Goal: Task Accomplishment & Management: Complete application form

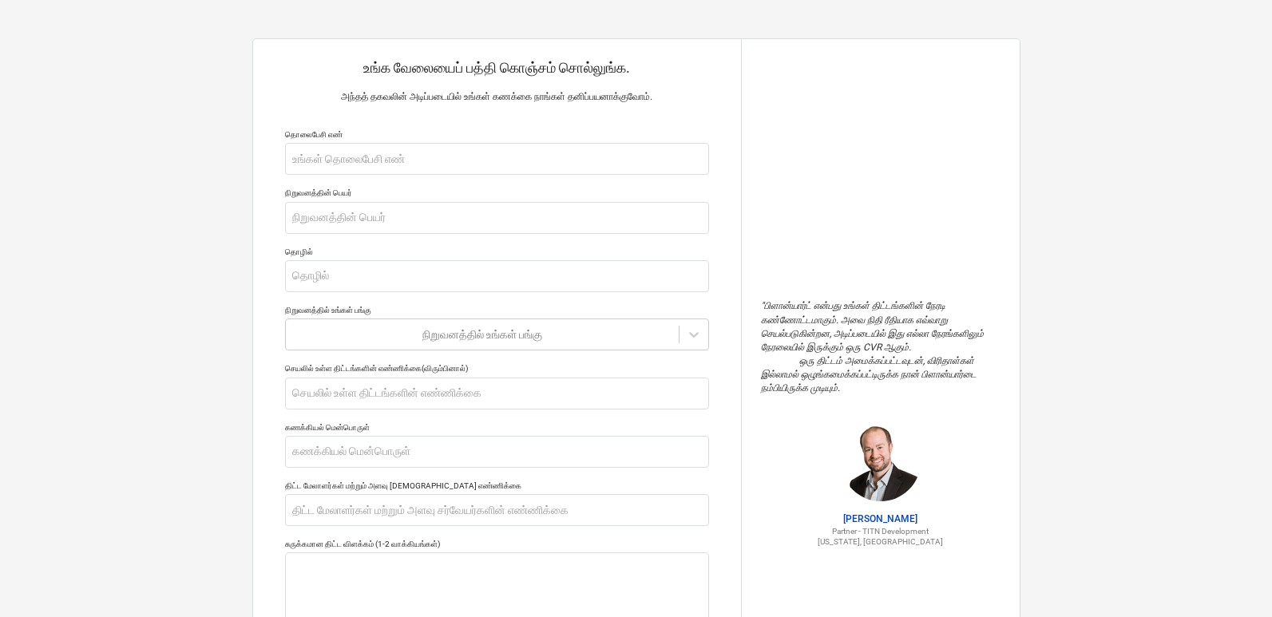
type textarea "x"
